Goal: Transaction & Acquisition: Purchase product/service

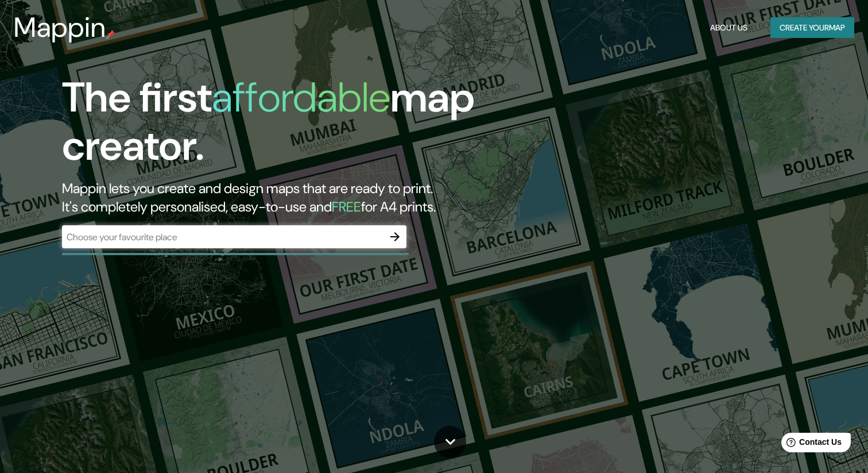
click at [263, 242] on input "text" at bounding box center [223, 236] width 322 height 13
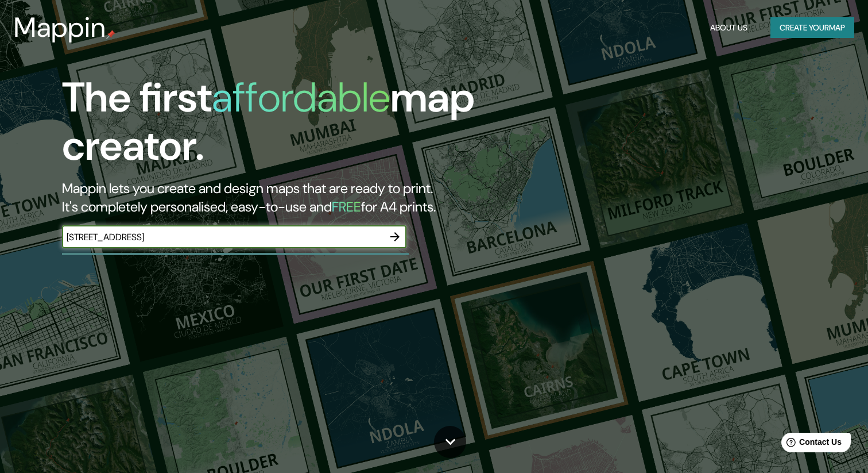
type input "[STREET_ADDRESS]"
click at [392, 236] on icon "button" at bounding box center [395, 237] width 14 height 14
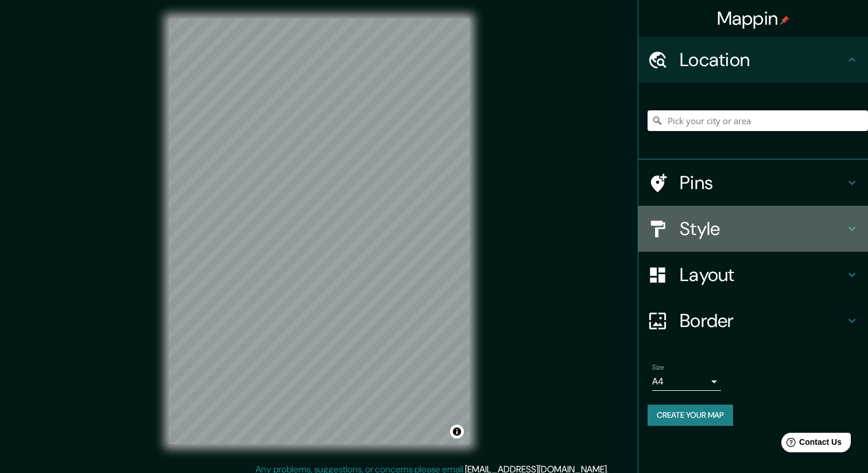
click at [704, 230] on h4 "Style" at bounding box center [762, 228] width 165 height 23
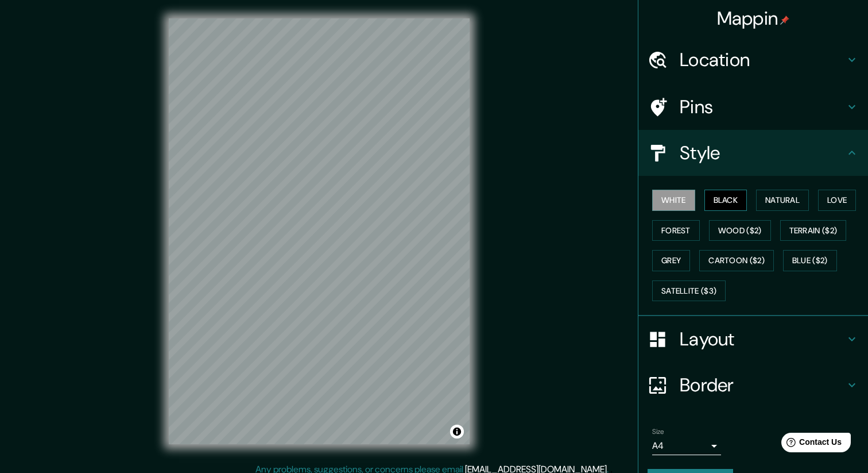
click at [726, 202] on button "Black" at bounding box center [726, 200] width 43 height 21
click at [779, 202] on button "Natural" at bounding box center [782, 200] width 53 height 21
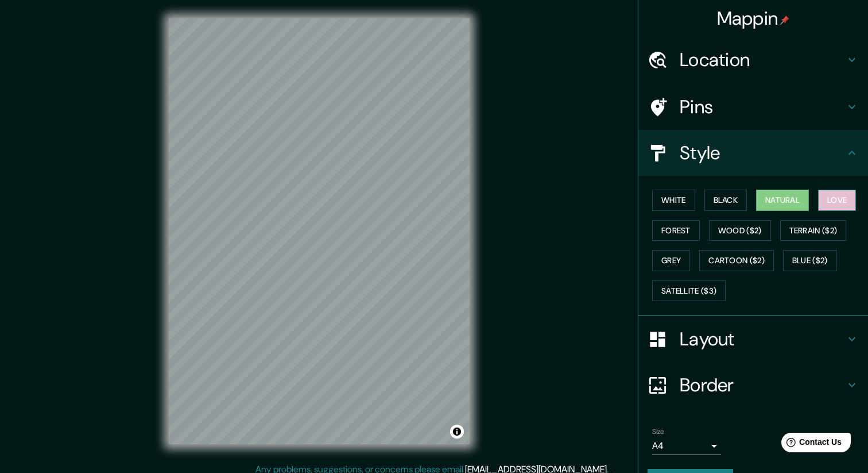
click at [833, 195] on button "Love" at bounding box center [838, 200] width 38 height 21
click at [821, 237] on button "Terrain ($2)" at bounding box center [814, 230] width 67 height 21
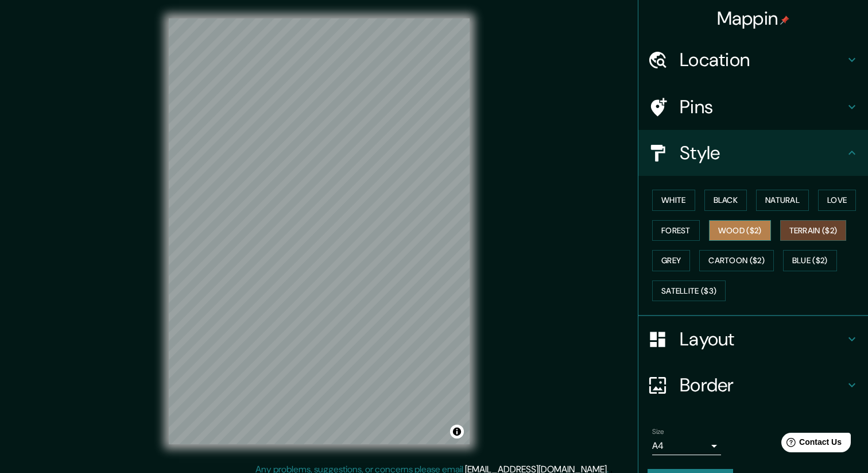
click at [750, 230] on button "Wood ($2)" at bounding box center [740, 230] width 62 height 21
click at [658, 226] on button "Forest" at bounding box center [677, 230] width 48 height 21
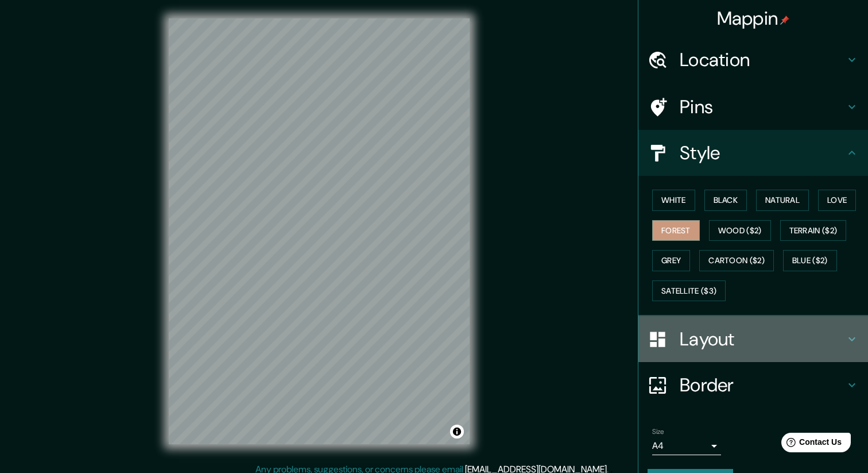
click at [719, 354] on div "Layout" at bounding box center [754, 339] width 230 height 46
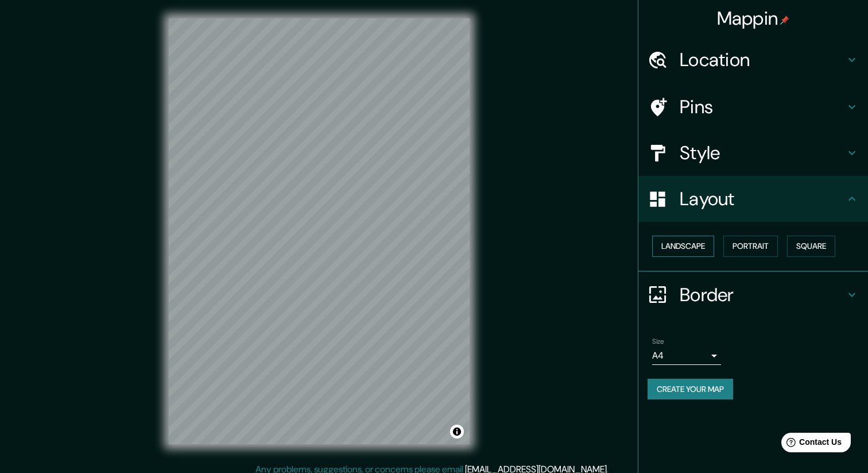
click at [681, 250] on button "Landscape" at bounding box center [684, 246] width 62 height 21
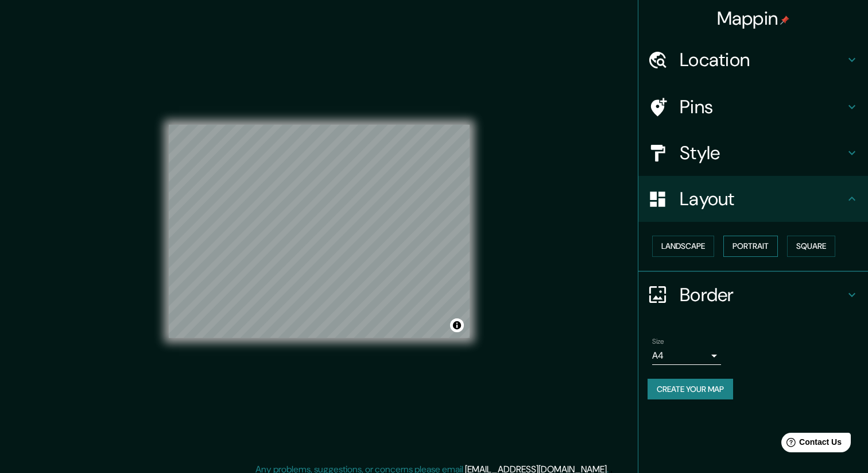
click at [749, 244] on button "Portrait" at bounding box center [751, 246] width 55 height 21
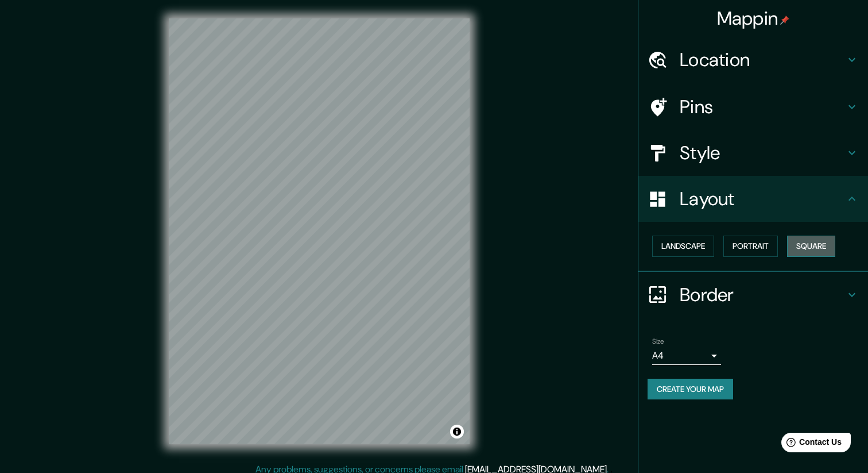
click at [801, 246] on button "Square" at bounding box center [812, 246] width 48 height 21
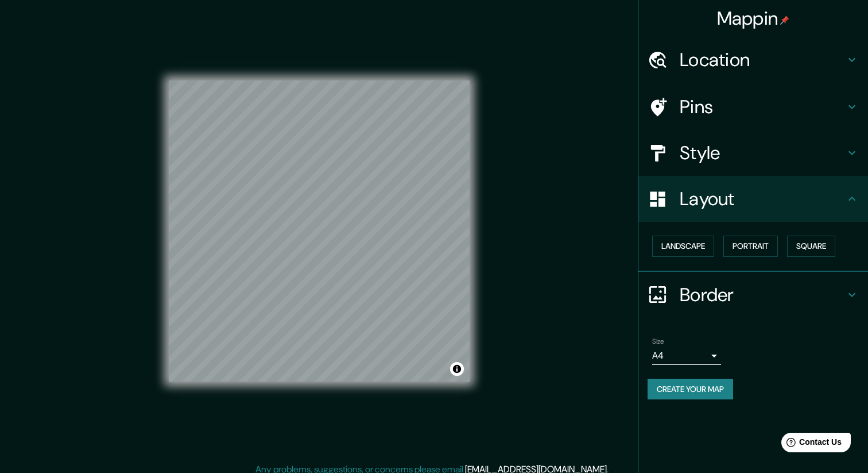
click at [695, 307] on div "Border" at bounding box center [754, 295] width 230 height 46
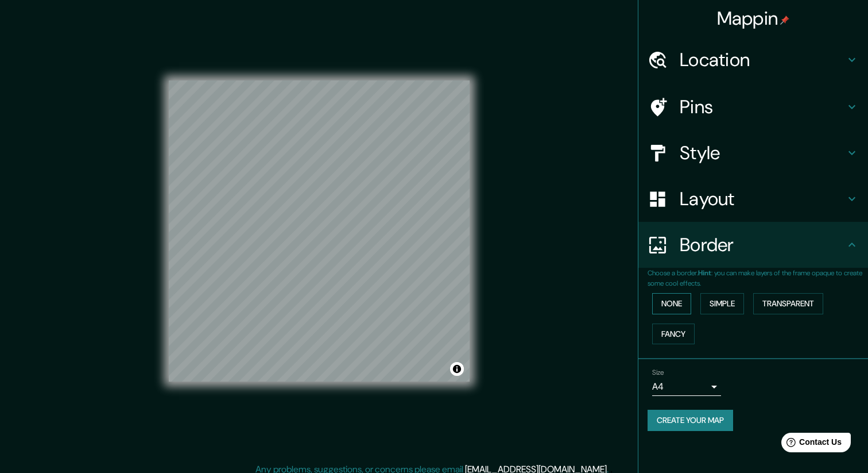
click at [676, 302] on button "None" at bounding box center [672, 303] width 39 height 21
click at [723, 304] on button "Simple" at bounding box center [723, 303] width 44 height 21
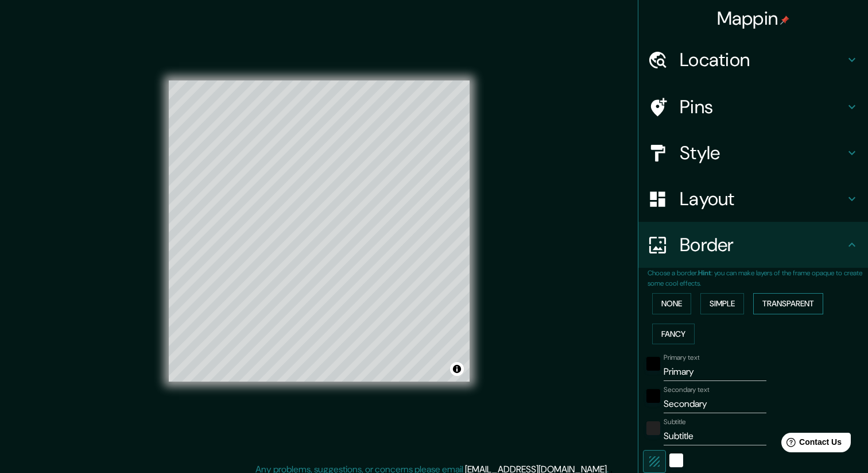
click at [795, 299] on button "Transparent" at bounding box center [789, 303] width 70 height 21
click at [681, 333] on button "Fancy" at bounding box center [674, 333] width 43 height 21
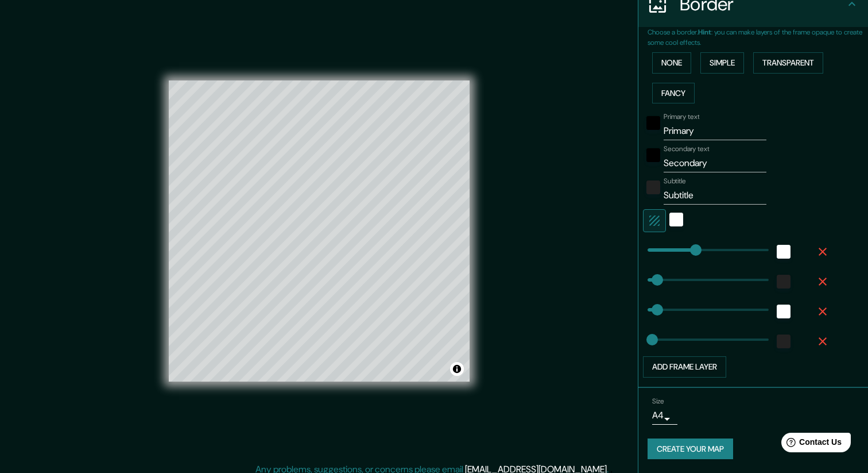
scroll to position [7, 0]
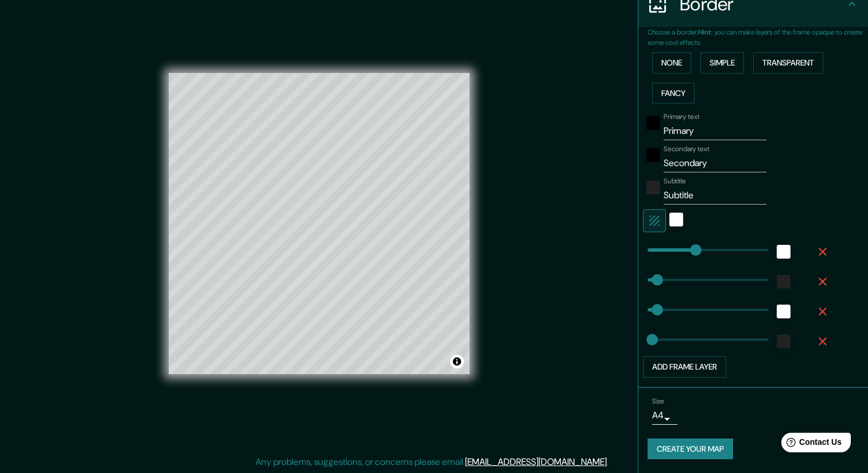
type input "210"
